Goal: Navigation & Orientation: Find specific page/section

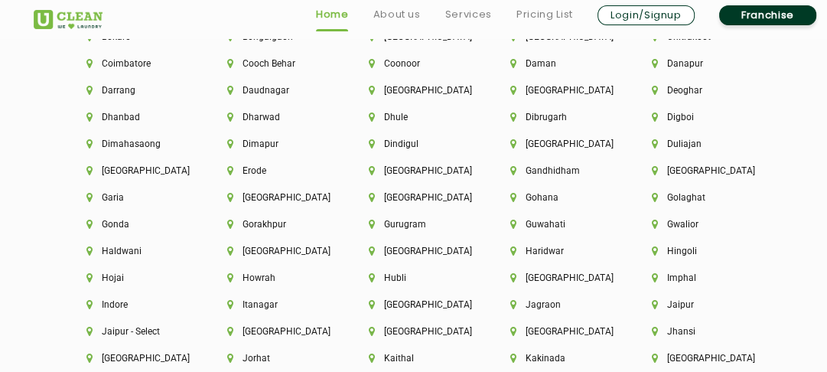
scroll to position [3630, 0]
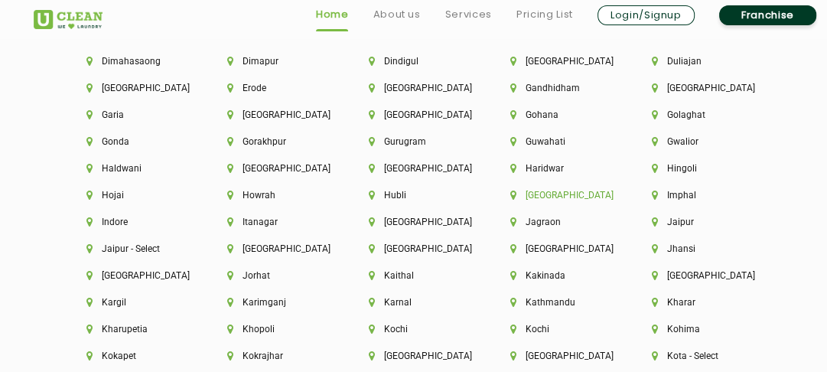
click at [551, 197] on li "[GEOGRAPHIC_DATA]" at bounding box center [554, 195] width 89 height 11
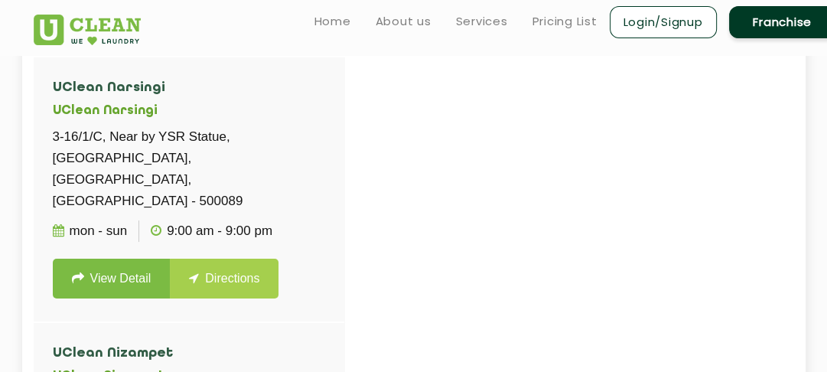
scroll to position [354, 0]
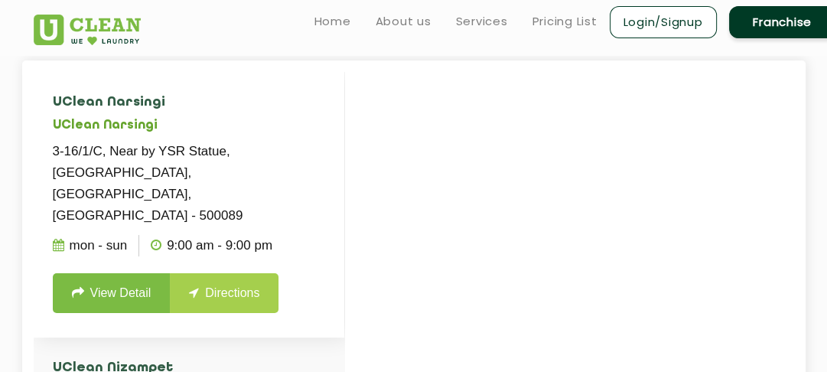
click at [236, 273] on link "Directions" at bounding box center [224, 293] width 109 height 40
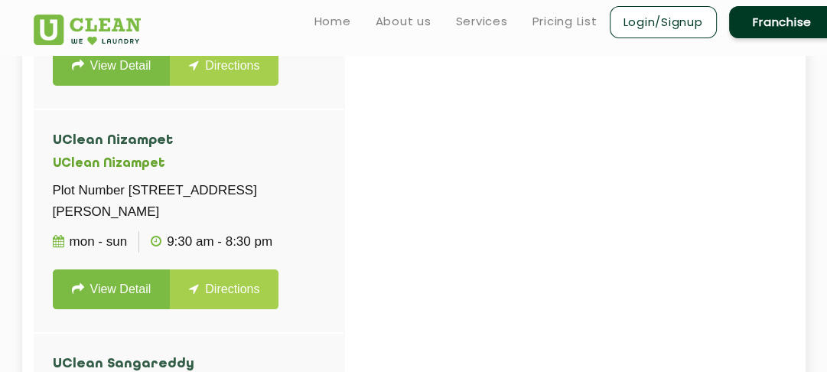
scroll to position [202, 0]
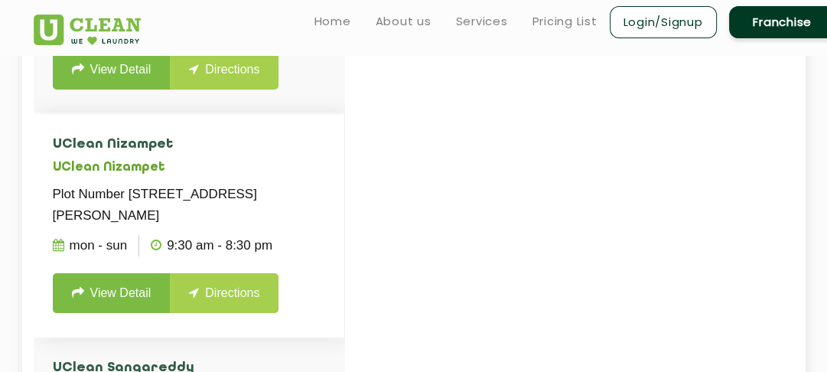
click at [211, 273] on link "Directions" at bounding box center [224, 293] width 109 height 40
